Goal: Task Accomplishment & Management: Use online tool/utility

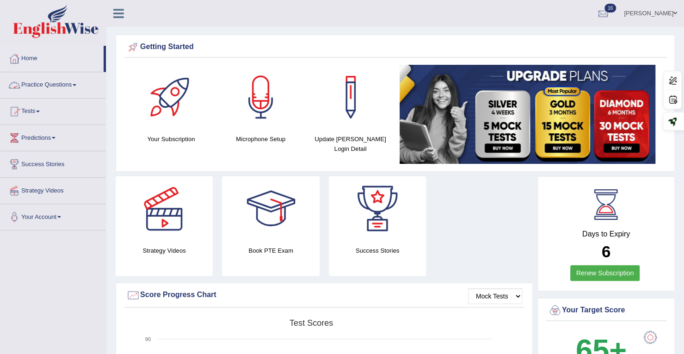
click at [37, 109] on link "Tests" at bounding box center [53, 110] width 106 height 23
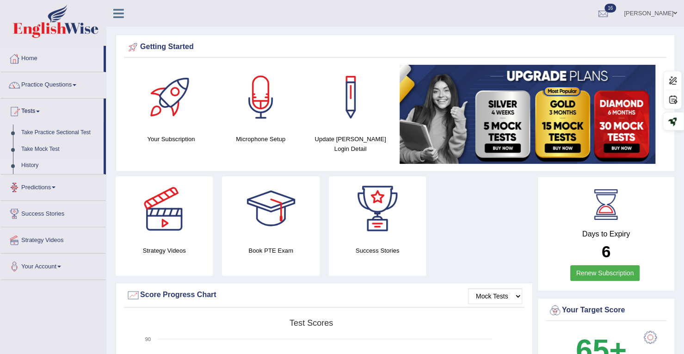
click at [35, 168] on link "History" at bounding box center [60, 165] width 87 height 17
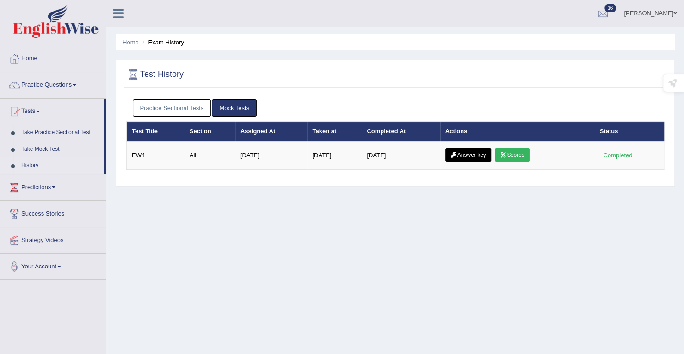
click at [195, 103] on link "Practice Sectional Tests" at bounding box center [172, 107] width 79 height 17
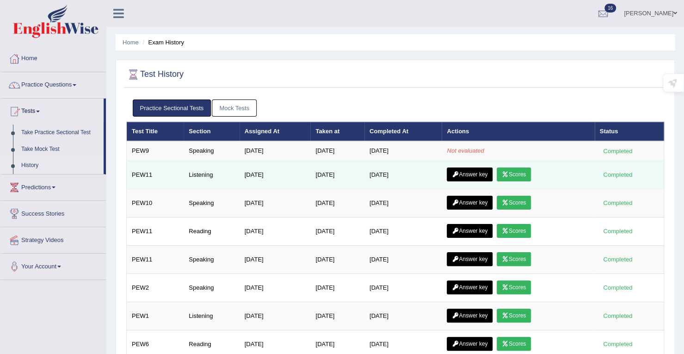
click at [513, 175] on link "Scores" at bounding box center [514, 175] width 34 height 14
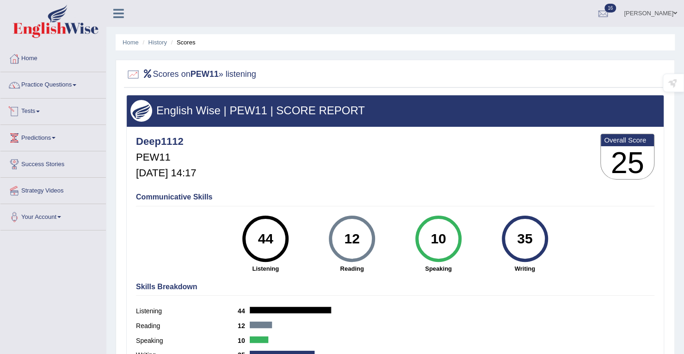
click at [36, 108] on link "Tests" at bounding box center [53, 110] width 106 height 23
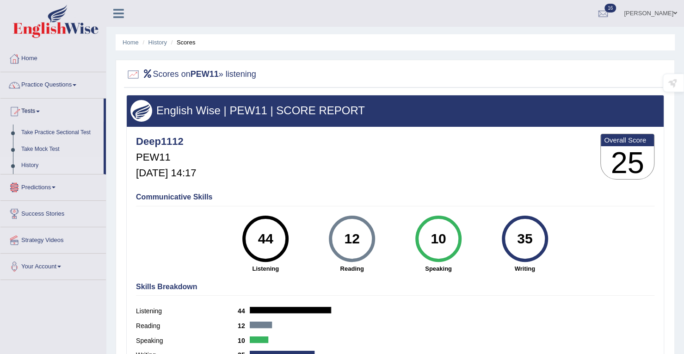
click at [33, 167] on link "History" at bounding box center [60, 165] width 87 height 17
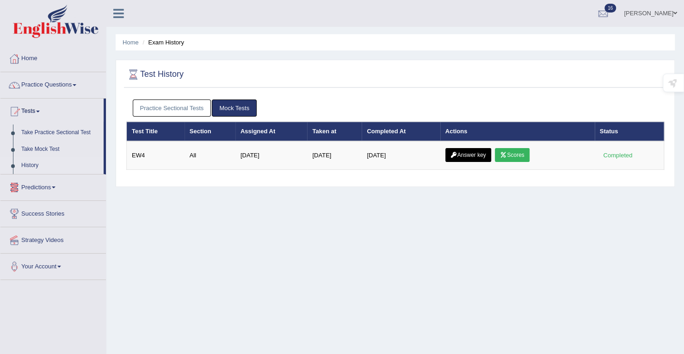
click at [170, 111] on link "Practice Sectional Tests" at bounding box center [172, 107] width 79 height 17
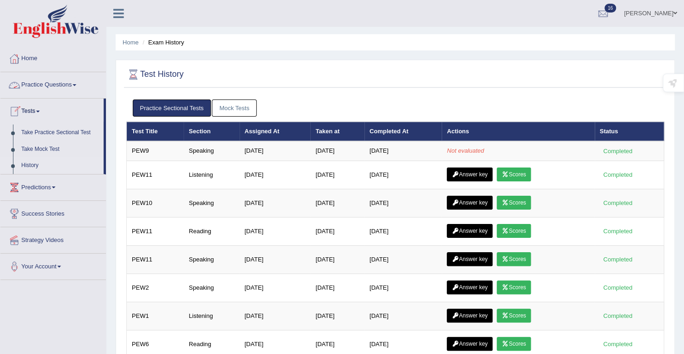
click at [40, 92] on link "Practice Questions" at bounding box center [53, 83] width 106 height 23
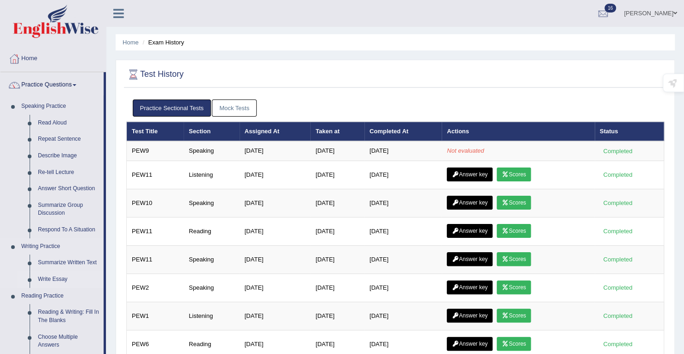
click at [53, 280] on link "Write Essay" at bounding box center [69, 279] width 70 height 17
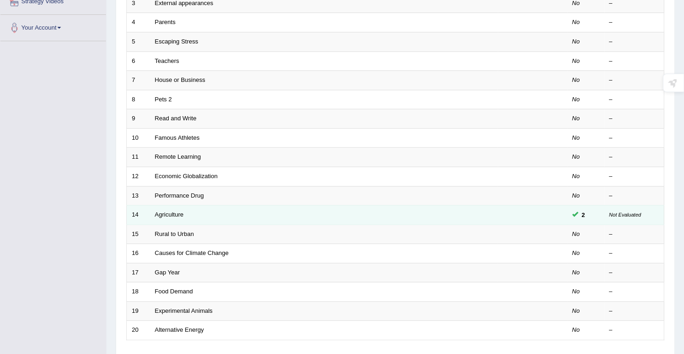
scroll to position [231, 0]
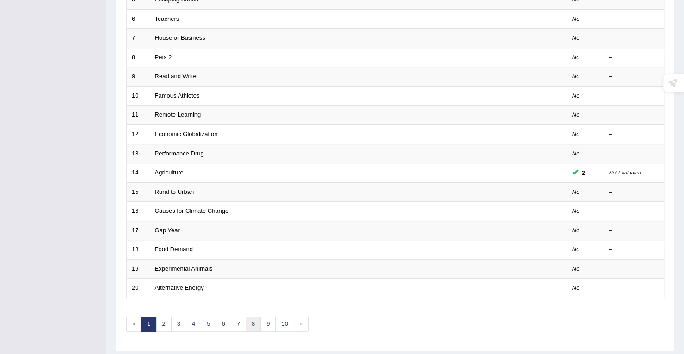
click at [247, 317] on link "8" at bounding box center [253, 324] width 15 height 15
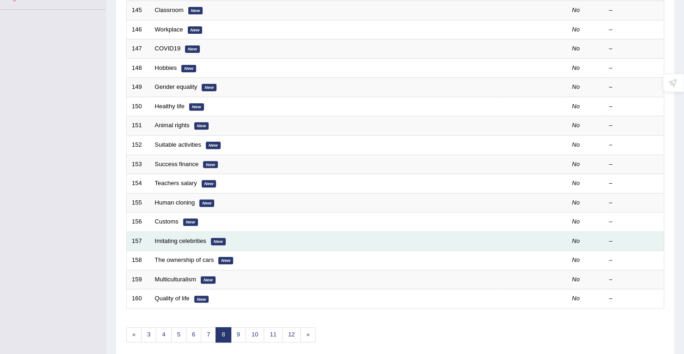
scroll to position [254, 0]
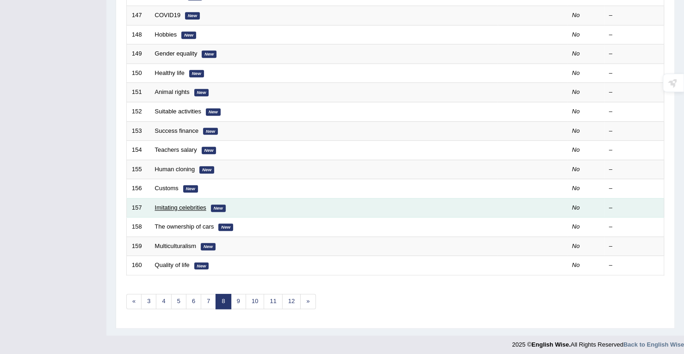
click at [181, 206] on link "Imitating celebrities" at bounding box center [180, 207] width 51 height 7
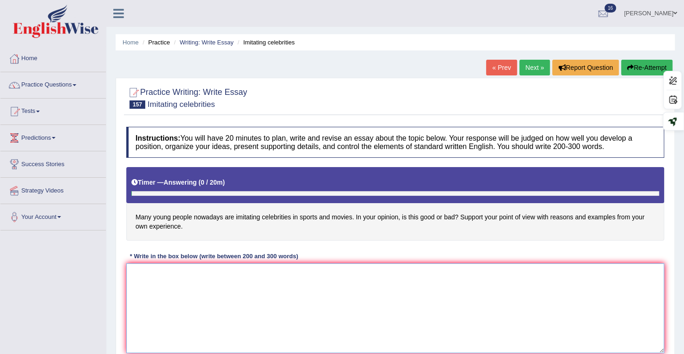
click at [203, 293] on textarea at bounding box center [395, 308] width 538 height 90
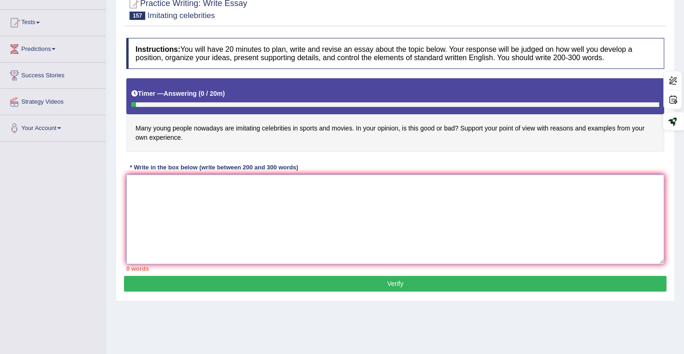
scroll to position [93, 0]
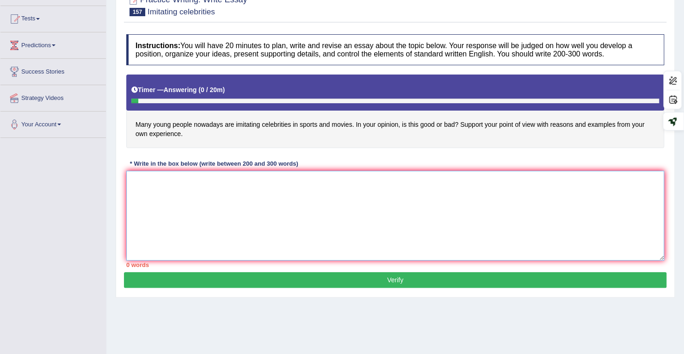
click at [341, 175] on textarea at bounding box center [395, 216] width 538 height 90
type textarea "I"
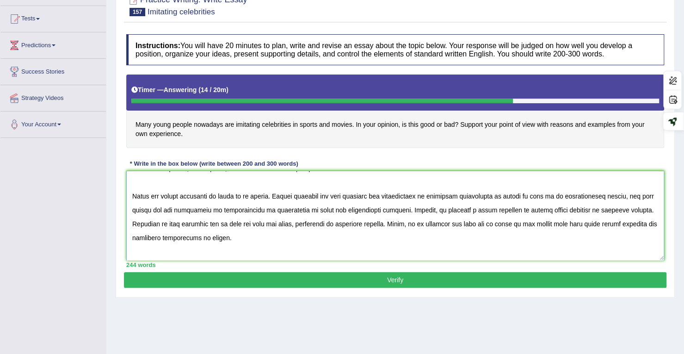
scroll to position [46, 0]
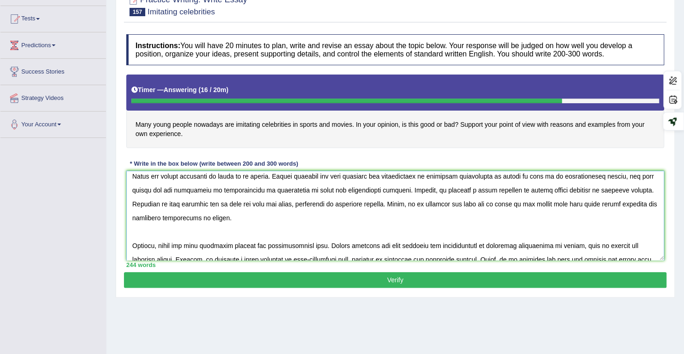
click at [347, 204] on textarea at bounding box center [395, 216] width 538 height 90
click at [446, 238] on textarea at bounding box center [395, 216] width 538 height 90
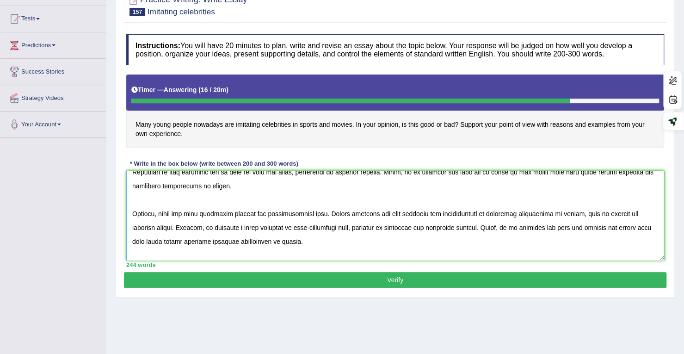
scroll to position [93, 0]
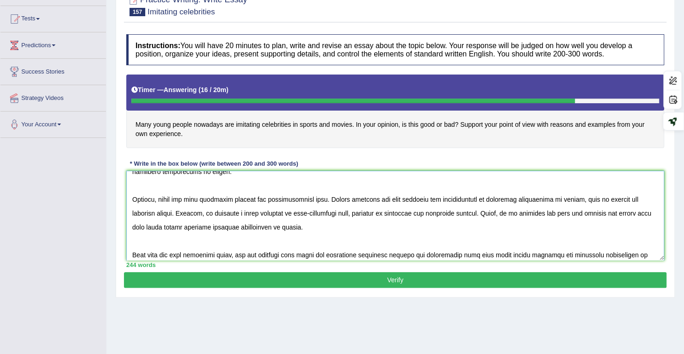
click at [482, 227] on textarea at bounding box center [395, 216] width 538 height 90
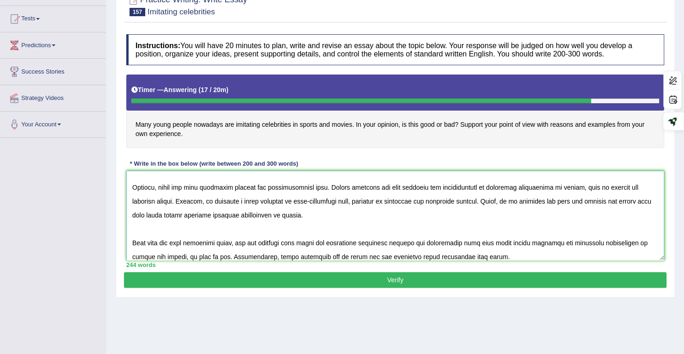
scroll to position [111, 0]
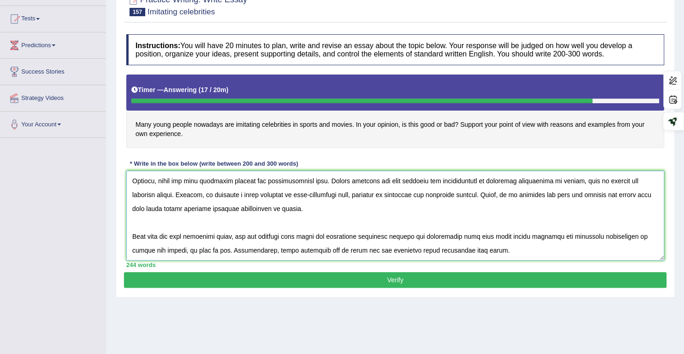
click at [218, 209] on textarea at bounding box center [395, 216] width 538 height 90
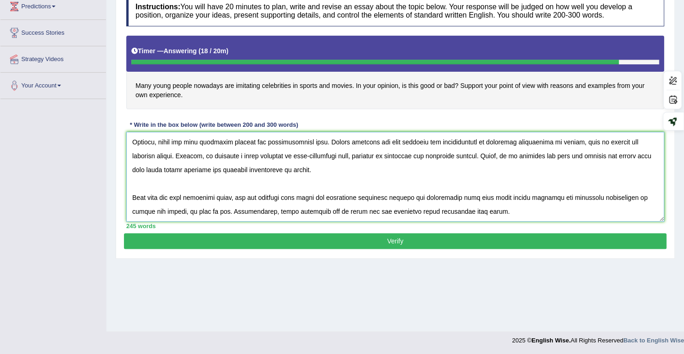
type textarea "It has long been a subject of discussion whether many young people nowadays are…"
click at [370, 240] on button "Verify" at bounding box center [395, 241] width 543 height 16
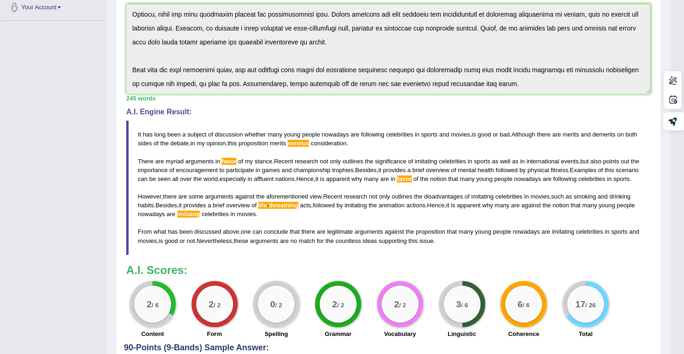
scroll to position [224, 0]
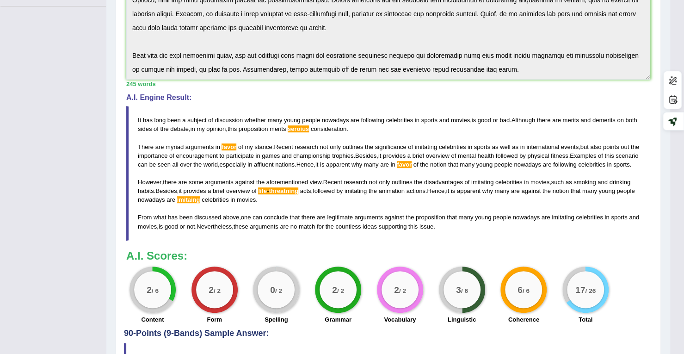
click at [292, 194] on span "threatning" at bounding box center [284, 190] width 30 height 7
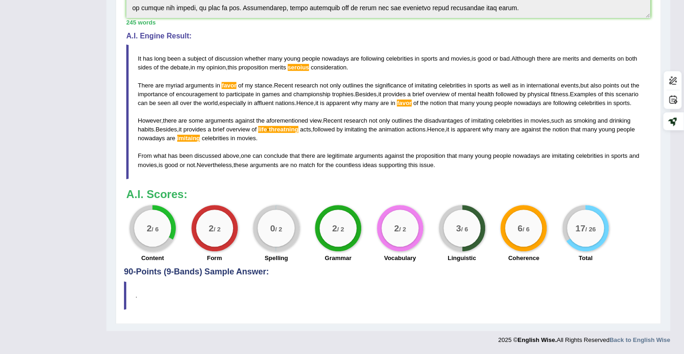
scroll to position [292, 0]
click at [269, 128] on span "-" at bounding box center [268, 129] width 2 height 7
click at [273, 131] on span "threatning" at bounding box center [284, 129] width 30 height 7
click at [200, 139] on span "imitaing" at bounding box center [188, 138] width 23 height 7
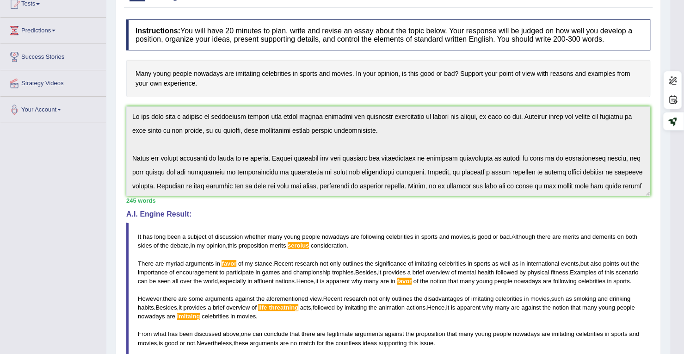
scroll to position [0, 0]
